Goal: Book appointment/travel/reservation

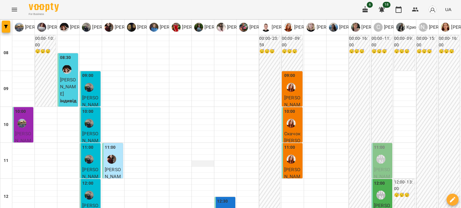
scroll to position [240, 0]
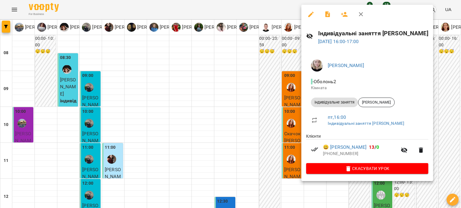
click at [361, 14] on icon "button" at bounding box center [361, 14] width 4 height 4
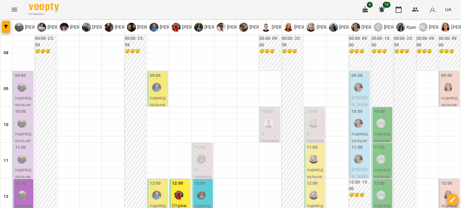
scroll to position [130, 0]
type input "**********"
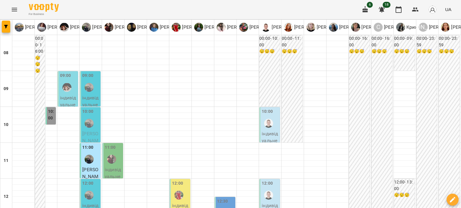
click at [51, 121] on label "10:00" at bounding box center [51, 115] width 6 height 13
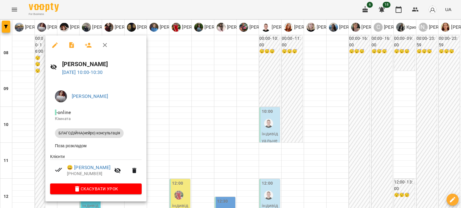
click at [106, 43] on icon "button" at bounding box center [104, 45] width 7 height 7
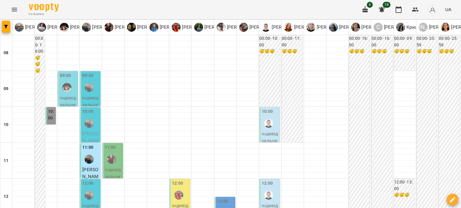
scroll to position [300, 0]
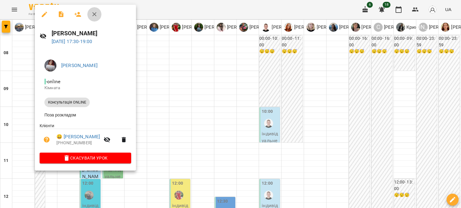
click at [91, 14] on icon "button" at bounding box center [94, 14] width 7 height 7
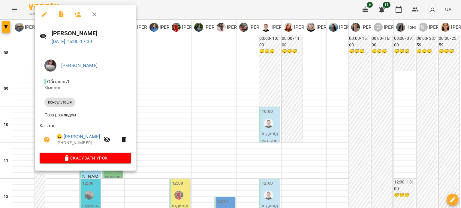
click at [94, 16] on icon "button" at bounding box center [94, 14] width 7 height 7
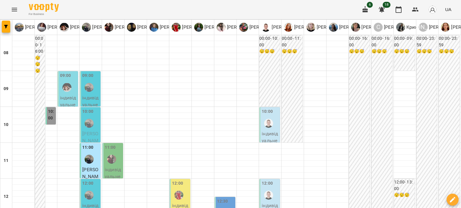
type input "**********"
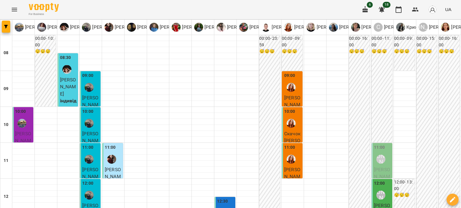
scroll to position [120, 0]
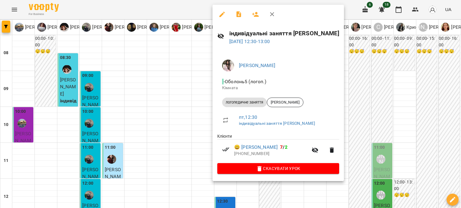
click at [273, 17] on icon "button" at bounding box center [271, 14] width 7 height 7
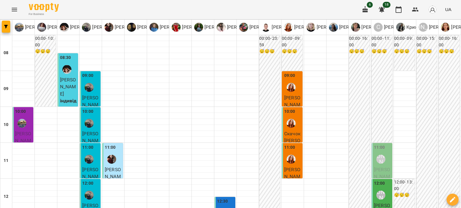
scroll to position [60, 0]
